Goal: Transaction & Acquisition: Purchase product/service

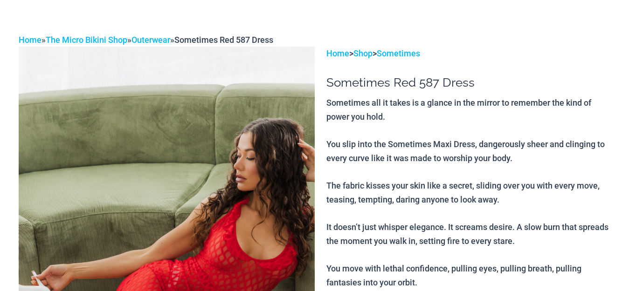
scroll to position [93, 0]
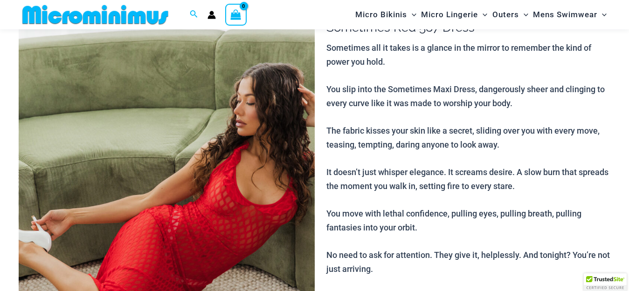
scroll to position [225, 0]
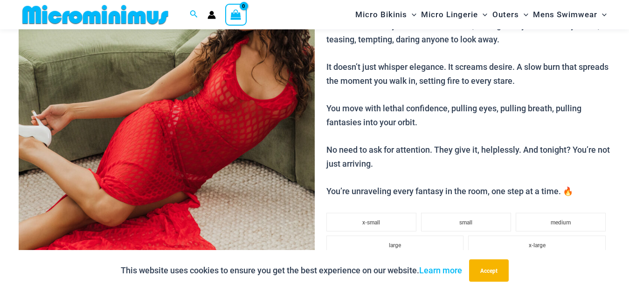
scroll to position [132, 0]
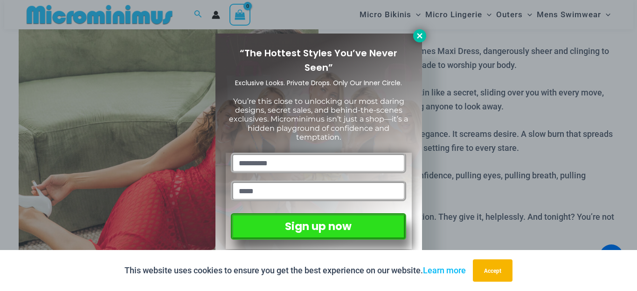
click at [417, 35] on icon at bounding box center [419, 36] width 8 height 8
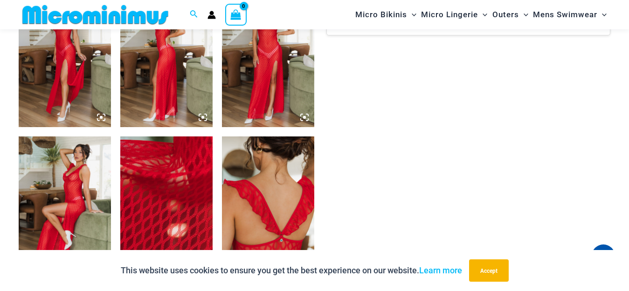
scroll to position [644, 0]
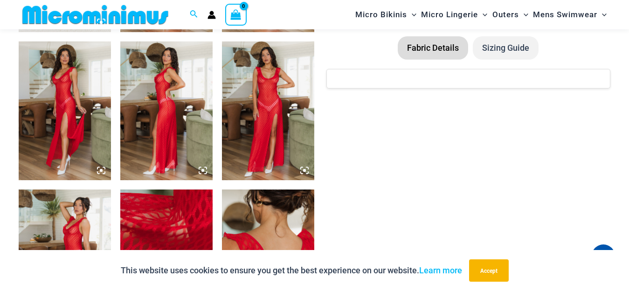
click at [275, 118] on img at bounding box center [268, 111] width 92 height 138
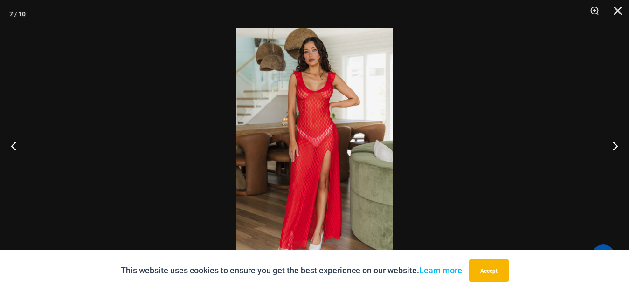
click at [327, 135] on img at bounding box center [314, 145] width 157 height 235
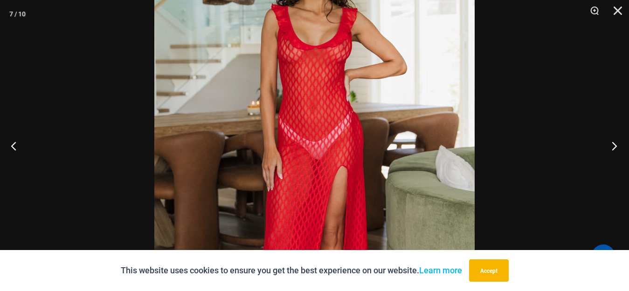
click at [615, 146] on button "Next" at bounding box center [611, 146] width 35 height 47
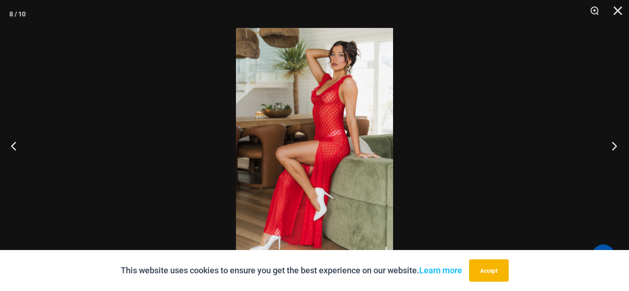
click at [615, 146] on button "Next" at bounding box center [611, 146] width 35 height 47
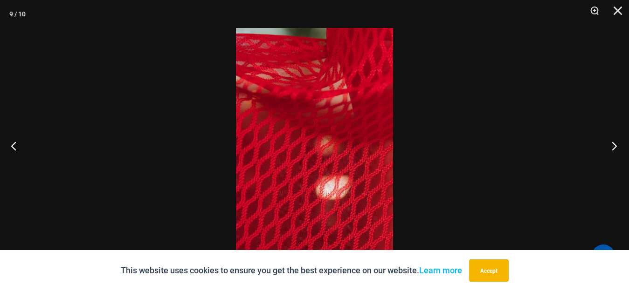
click at [615, 146] on button "Next" at bounding box center [611, 146] width 35 height 47
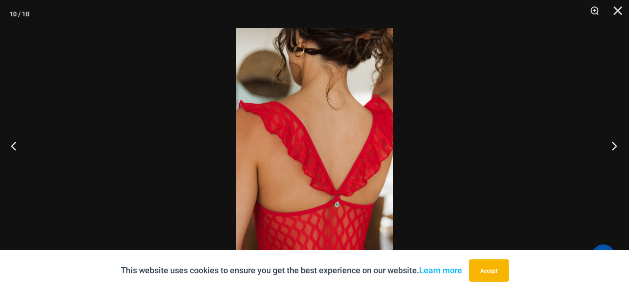
click at [615, 146] on button "Next" at bounding box center [611, 146] width 35 height 47
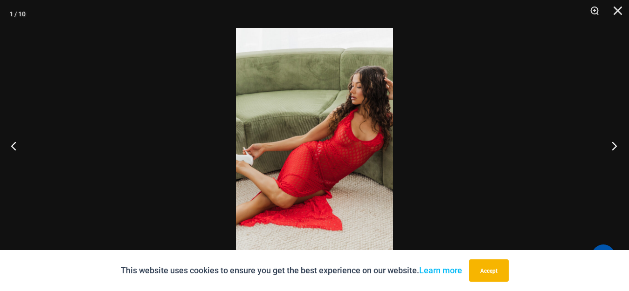
click at [615, 144] on button "Next" at bounding box center [611, 146] width 35 height 47
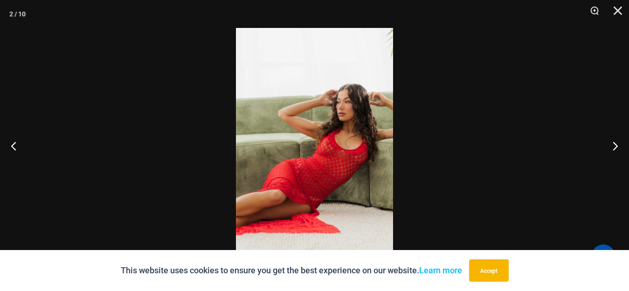
click at [344, 166] on img at bounding box center [314, 145] width 157 height 235
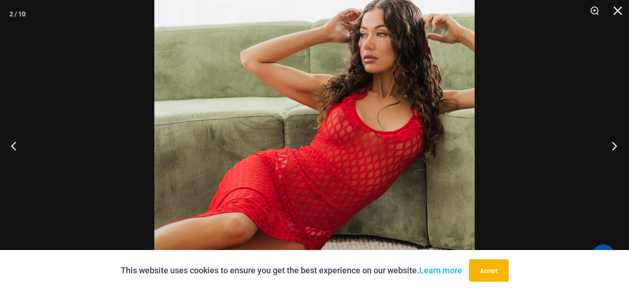
click at [615, 145] on button "Next" at bounding box center [611, 146] width 35 height 47
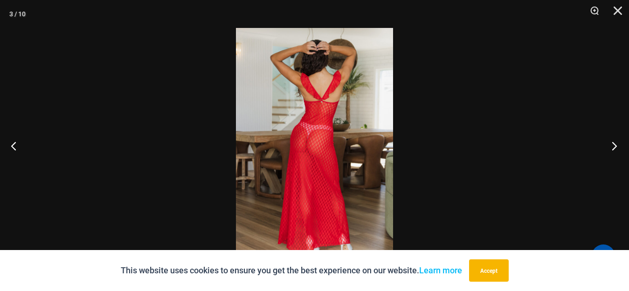
click at [614, 145] on button "Next" at bounding box center [611, 146] width 35 height 47
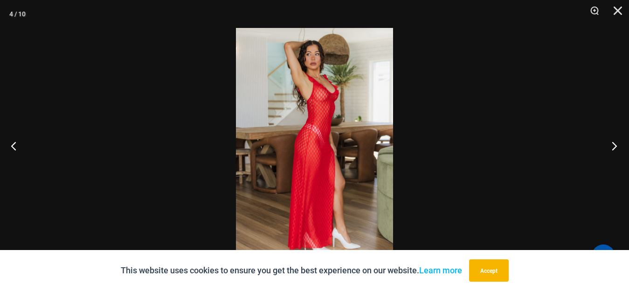
click at [612, 146] on button "Next" at bounding box center [611, 146] width 35 height 47
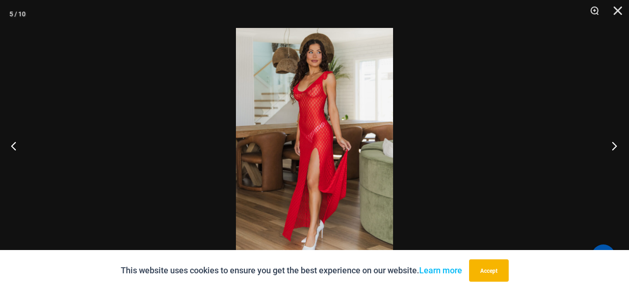
click at [612, 146] on button "Next" at bounding box center [611, 146] width 35 height 47
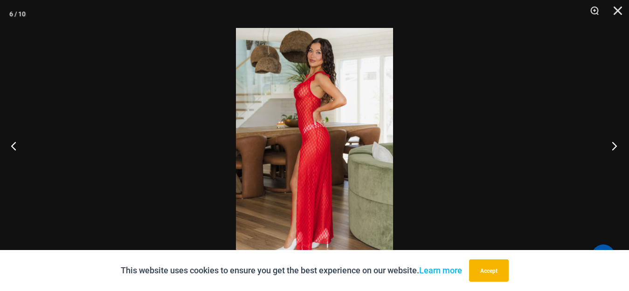
click at [612, 146] on button "Next" at bounding box center [611, 146] width 35 height 47
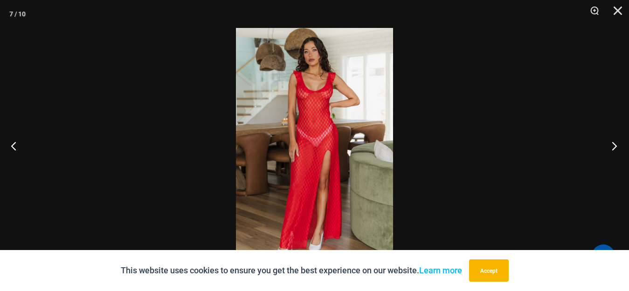
click at [611, 146] on button "Next" at bounding box center [611, 146] width 35 height 47
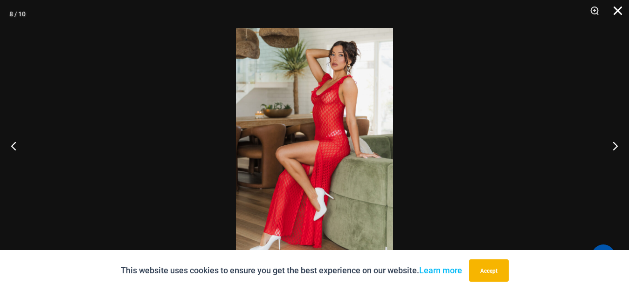
click at [618, 11] on button "Close" at bounding box center [614, 14] width 23 height 28
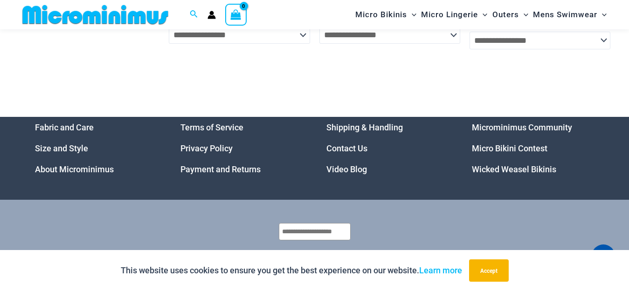
scroll to position [2463, 0]
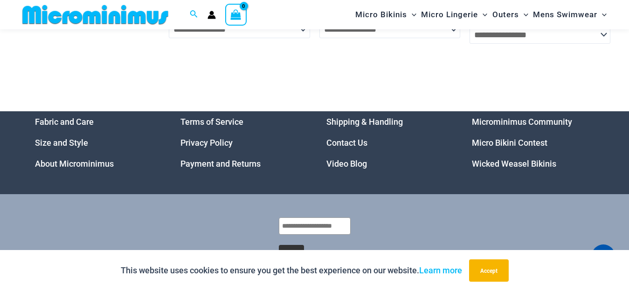
click at [513, 148] on link "Micro Bikini Contest" at bounding box center [510, 143] width 76 height 10
